Goal: Transaction & Acquisition: Purchase product/service

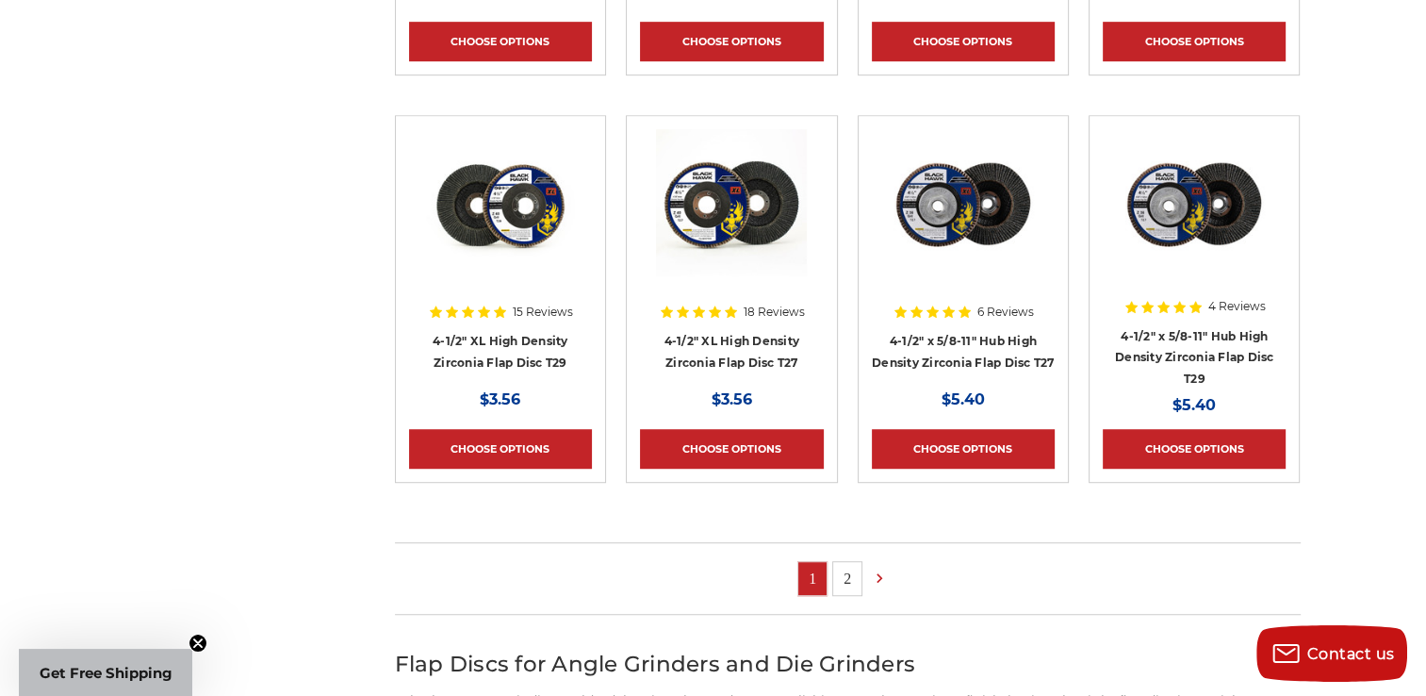
scroll to position [1130, 0]
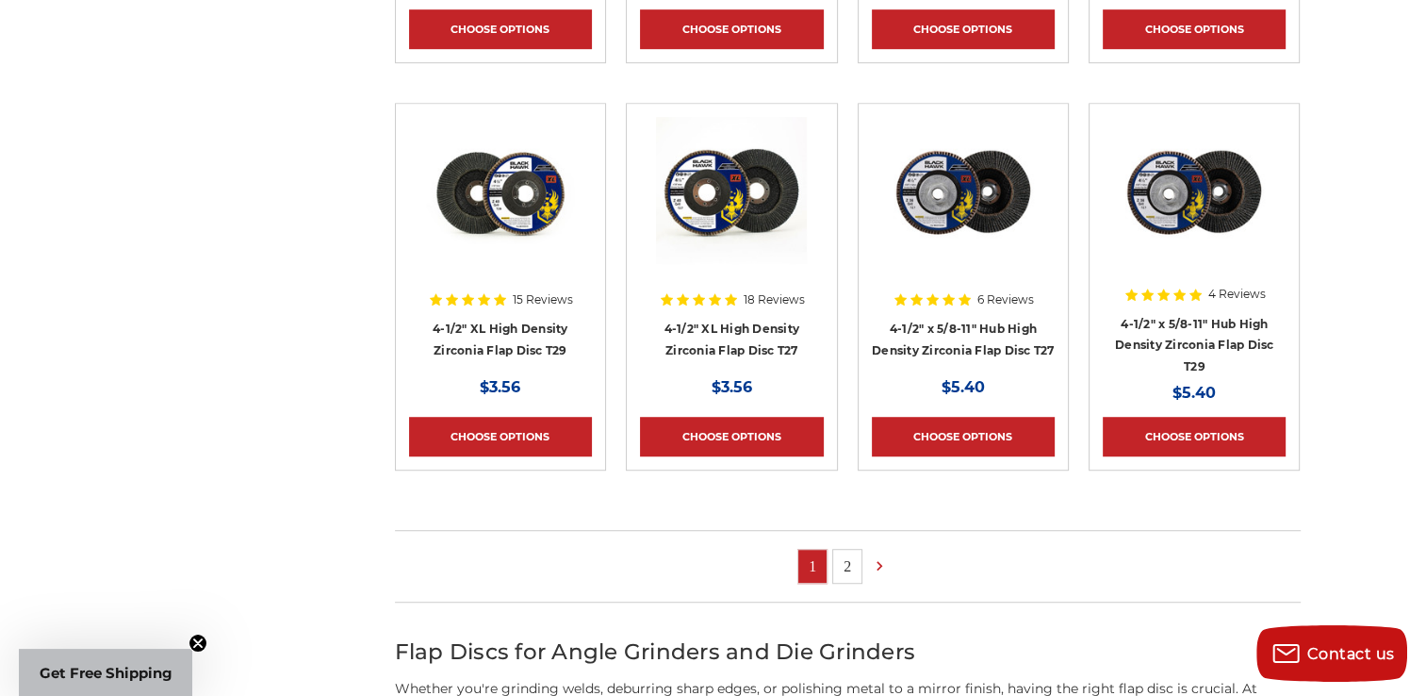
click at [841, 557] on link "2" at bounding box center [847, 566] width 28 height 33
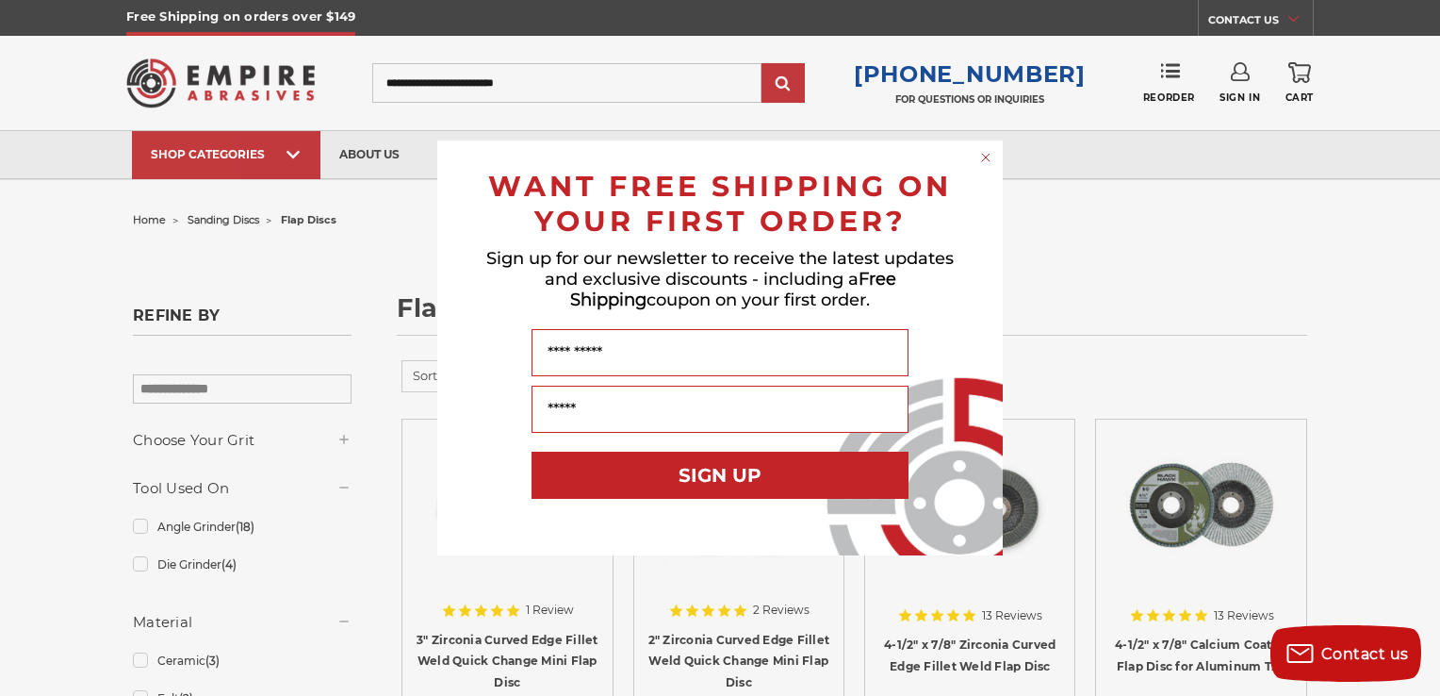
click at [980, 156] on circle "Close dialog" at bounding box center [986, 158] width 18 height 18
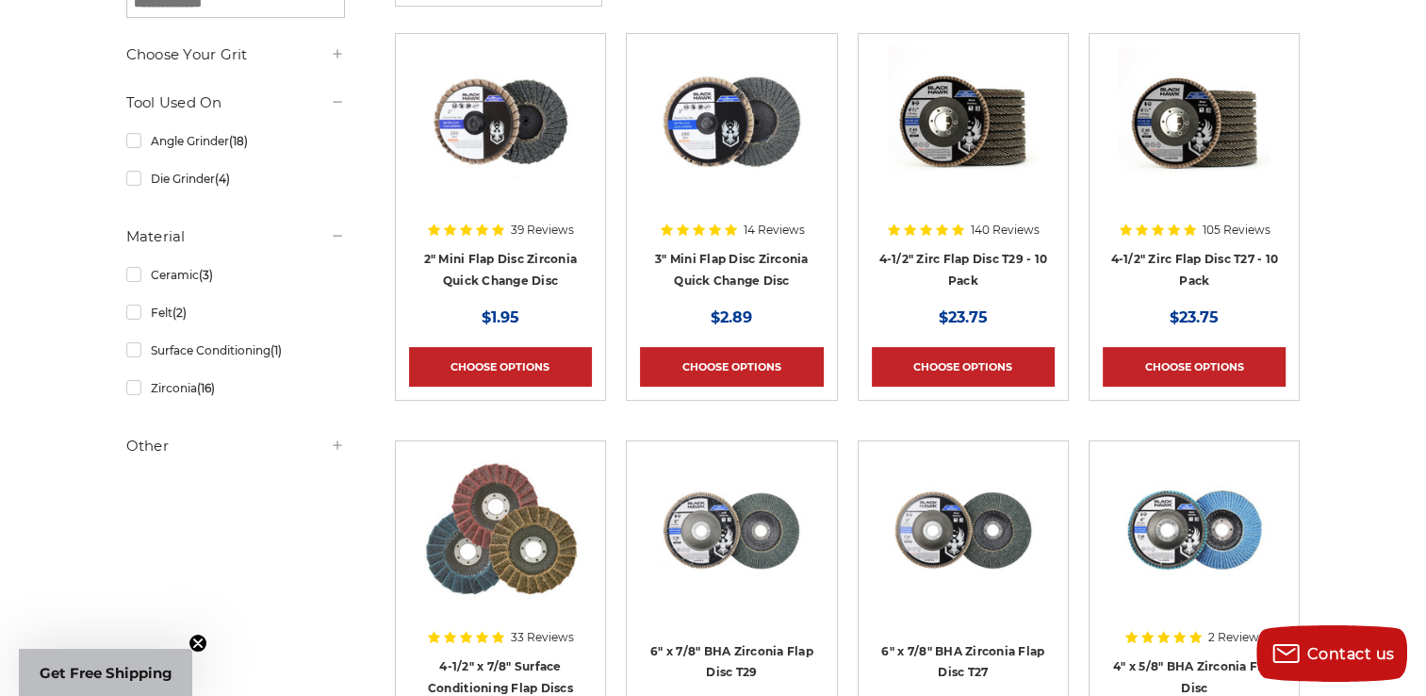
scroll to position [377, 0]
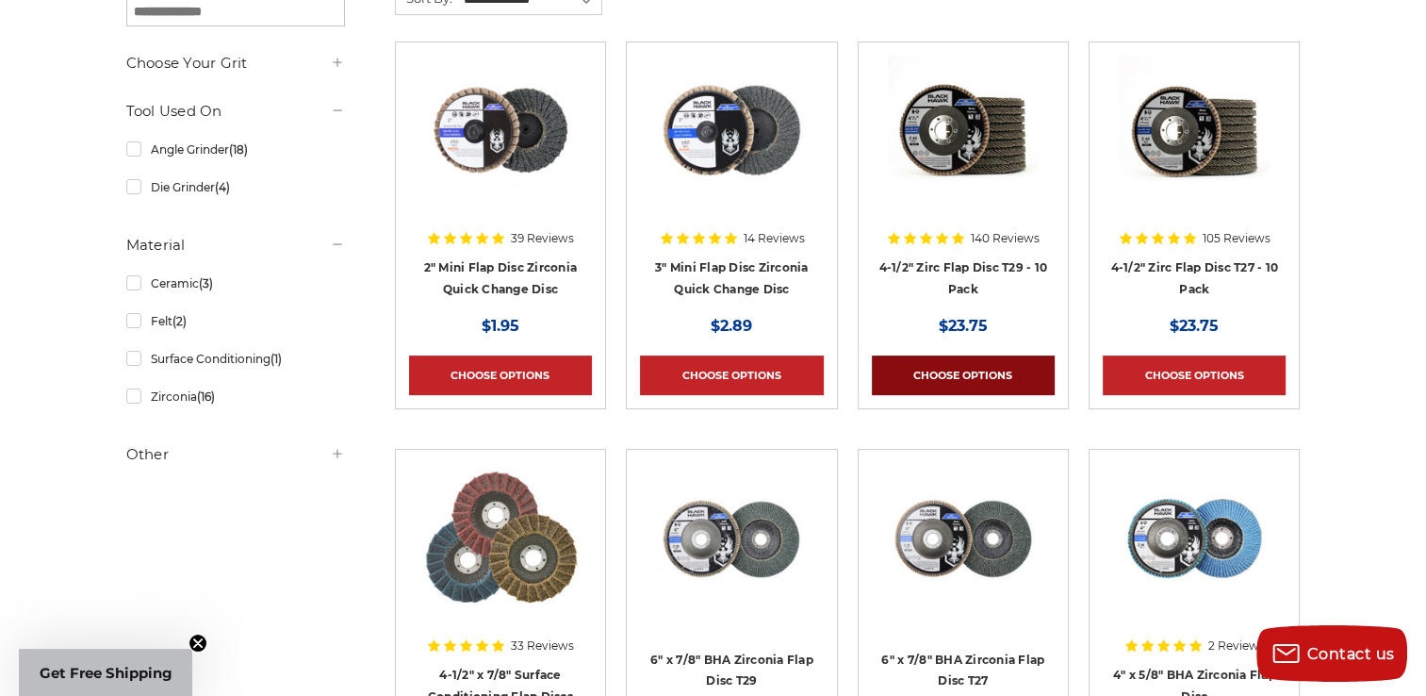
click at [965, 369] on link "Choose Options" at bounding box center [963, 375] width 183 height 40
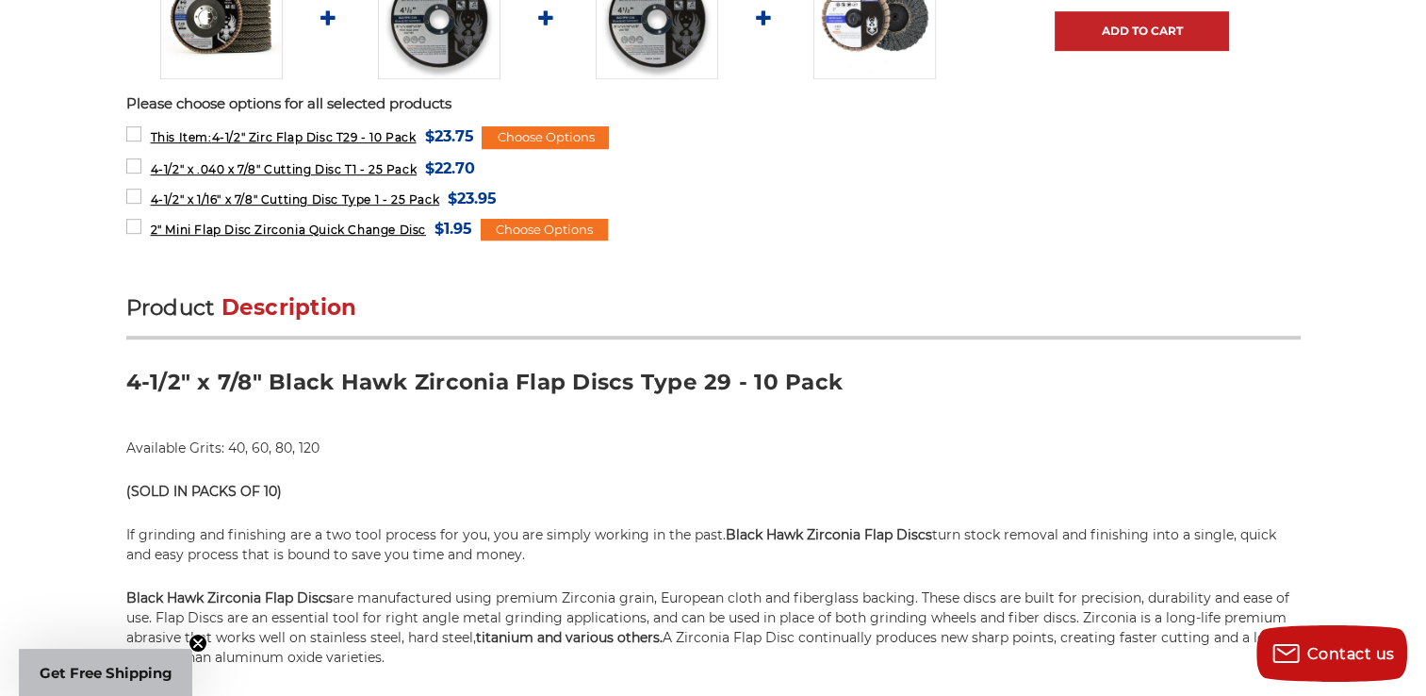
scroll to position [943, 0]
